Goal: Transaction & Acquisition: Purchase product/service

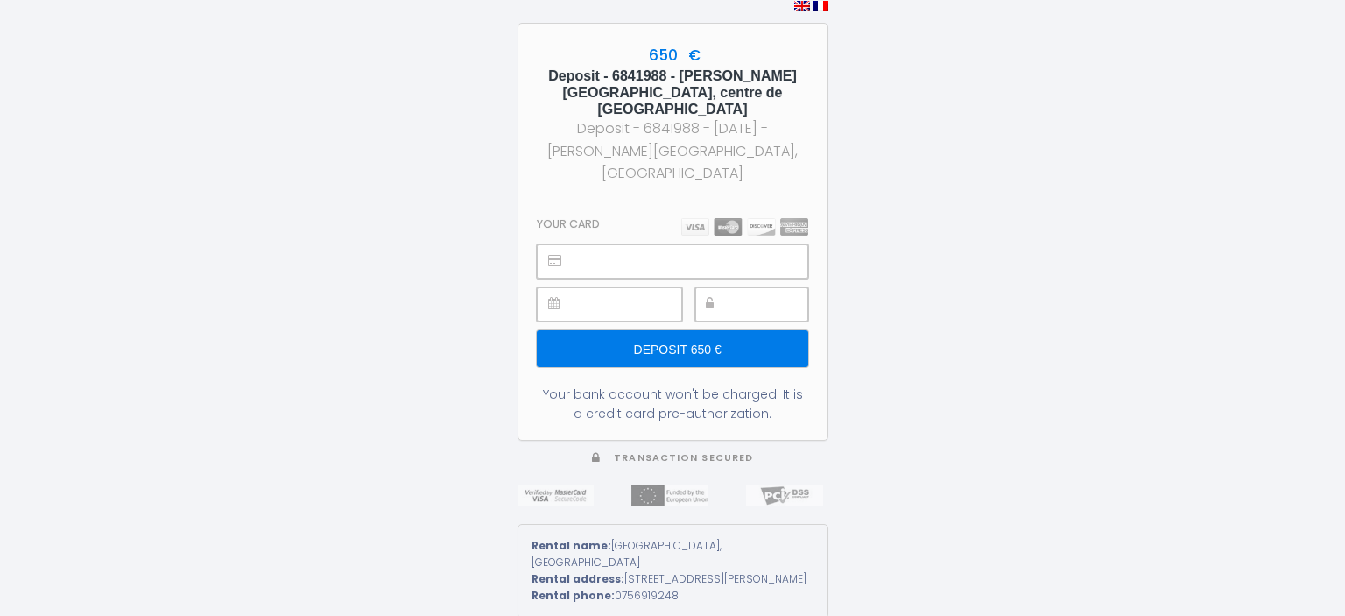
click at [730, 287] on div at bounding box center [751, 304] width 113 height 34
click at [692, 330] on input "Deposit 650 €" at bounding box center [672, 348] width 271 height 37
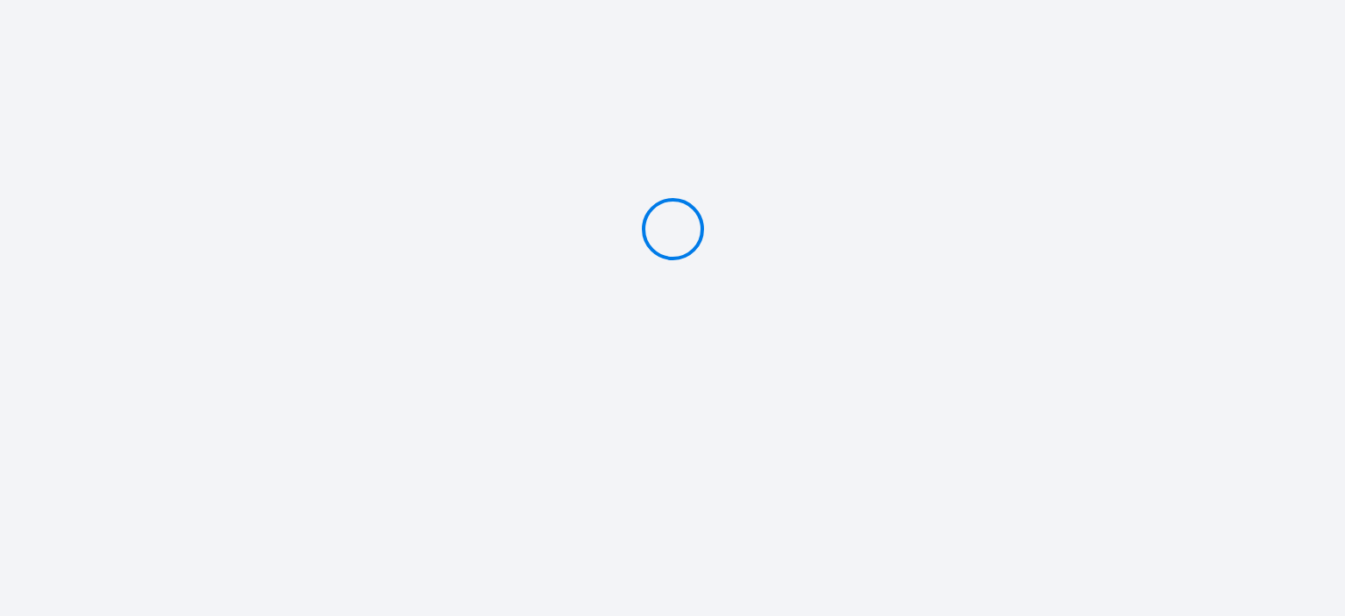
type input "Deposit 650 €"
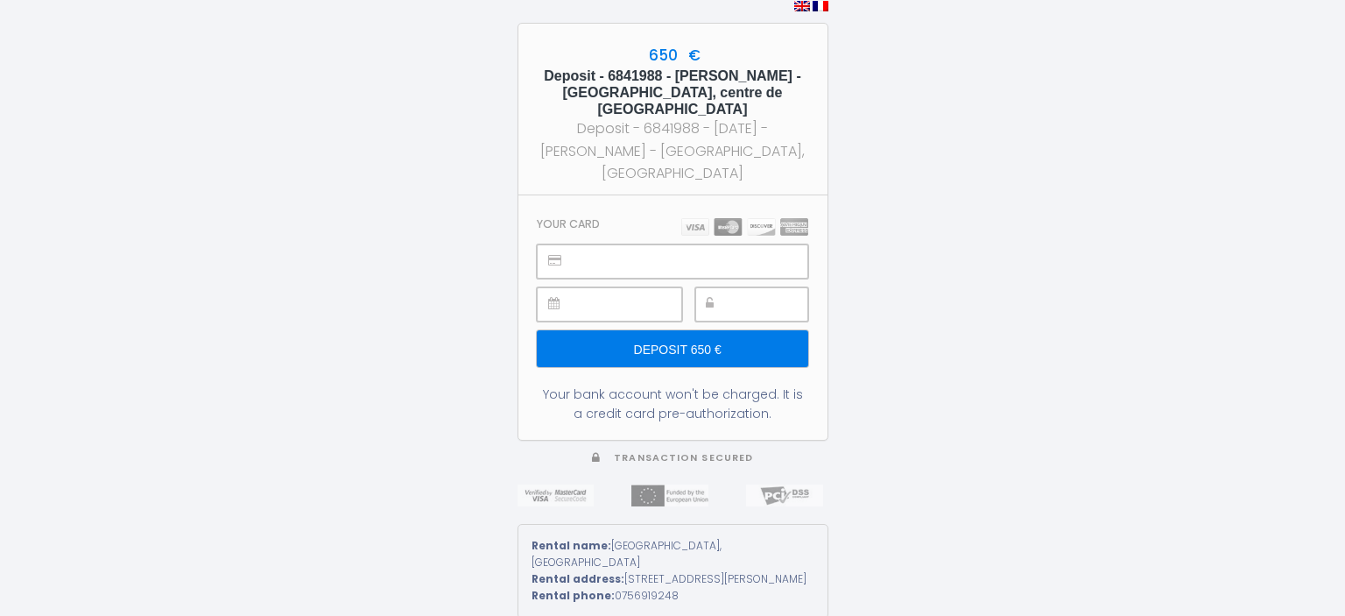
click at [998, 248] on div "650 € Deposit - 6841988 - [PERSON_NAME] - [GEOGRAPHIC_DATA], centre de [GEOGRAP…" at bounding box center [672, 308] width 1345 height 616
click at [685, 330] on input "Deposit 650 €" at bounding box center [672, 348] width 271 height 37
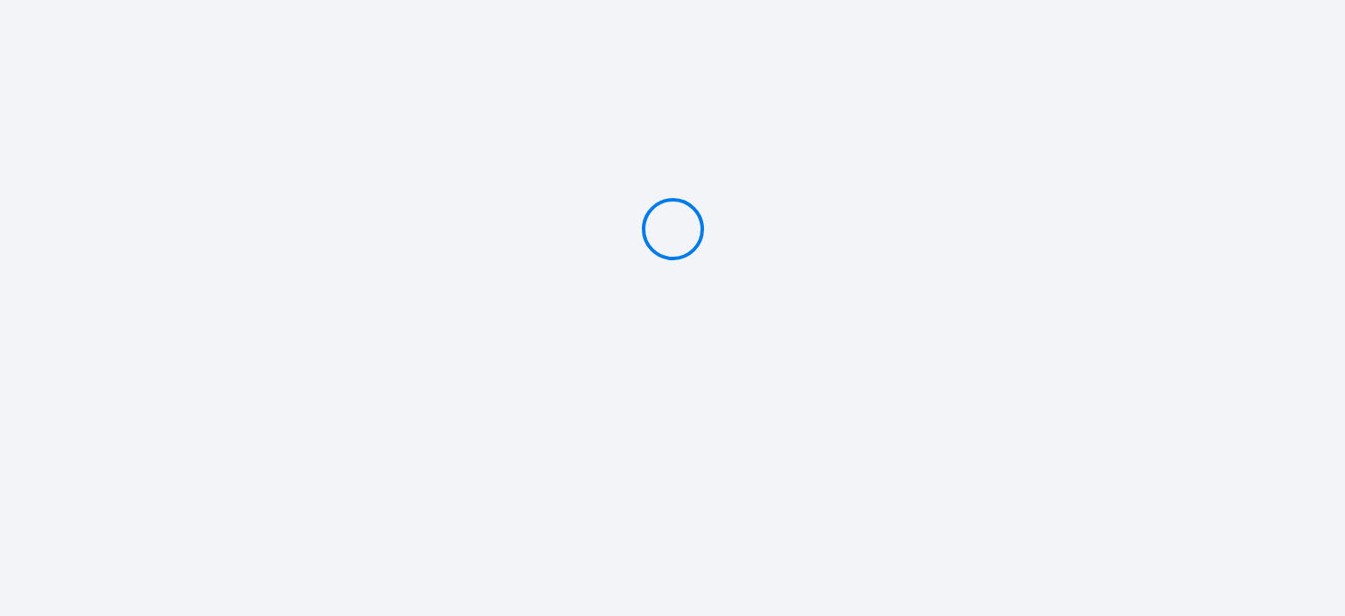
type input "Deposit 650 €"
